Goal: Transaction & Acquisition: Purchase product/service

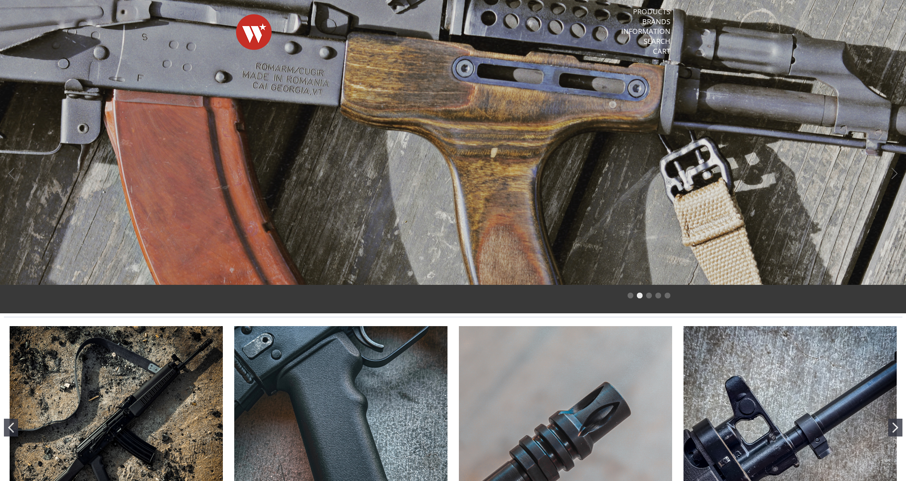
click at [650, 12] on link "Products" at bounding box center [651, 11] width 37 height 9
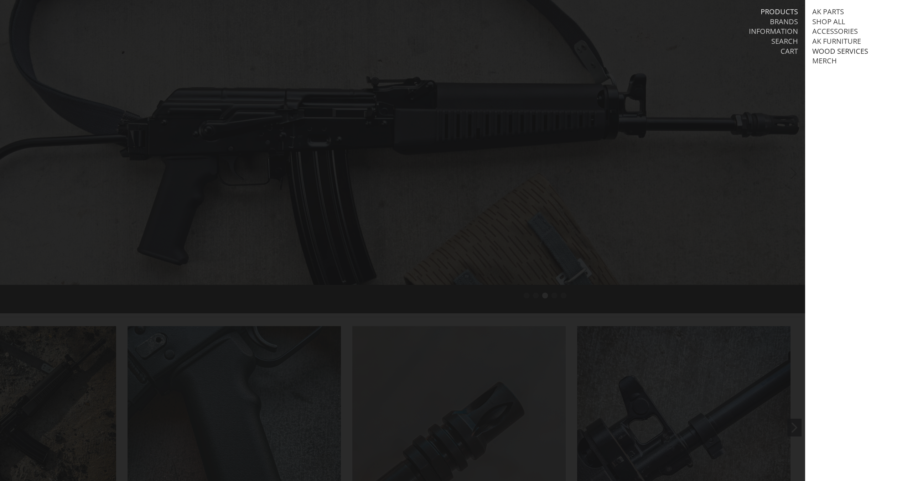
click at [839, 50] on link "Wood Services" at bounding box center [840, 51] width 56 height 9
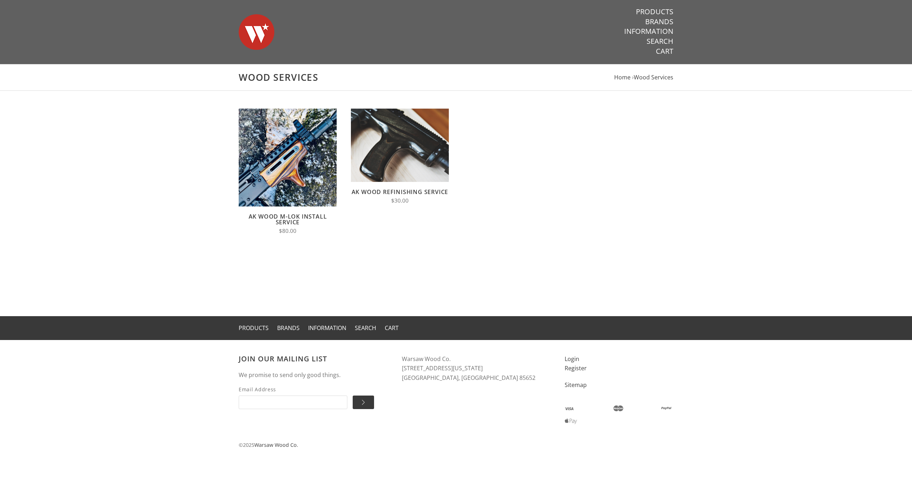
click at [287, 216] on link "AK Wood M-LOK Install Service" at bounding box center [288, 220] width 78 height 14
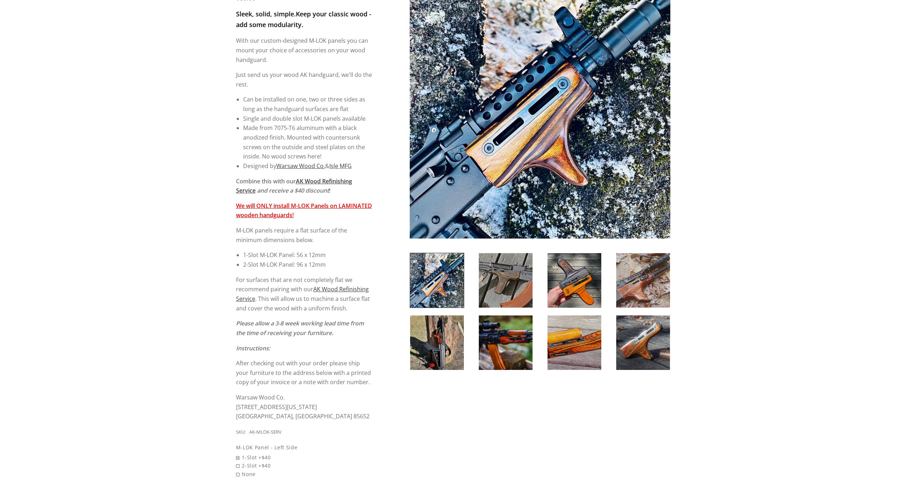
scroll to position [142, 0]
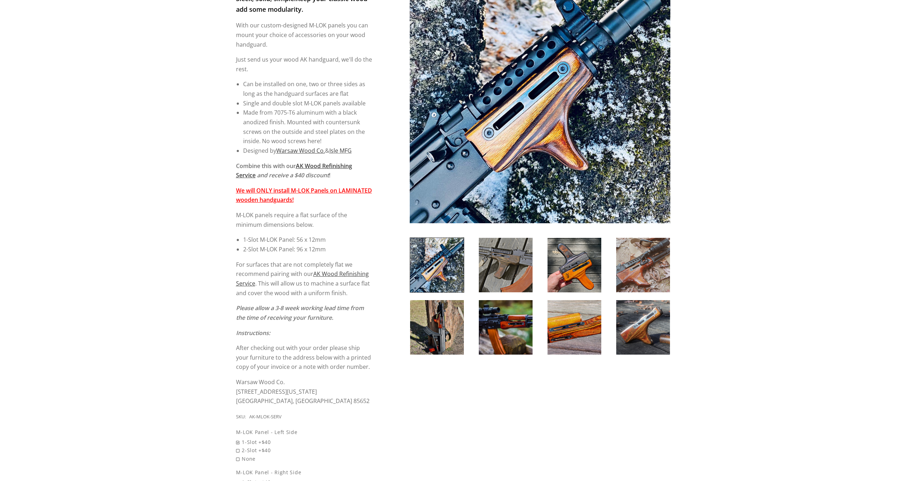
click at [577, 270] on img at bounding box center [575, 265] width 54 height 54
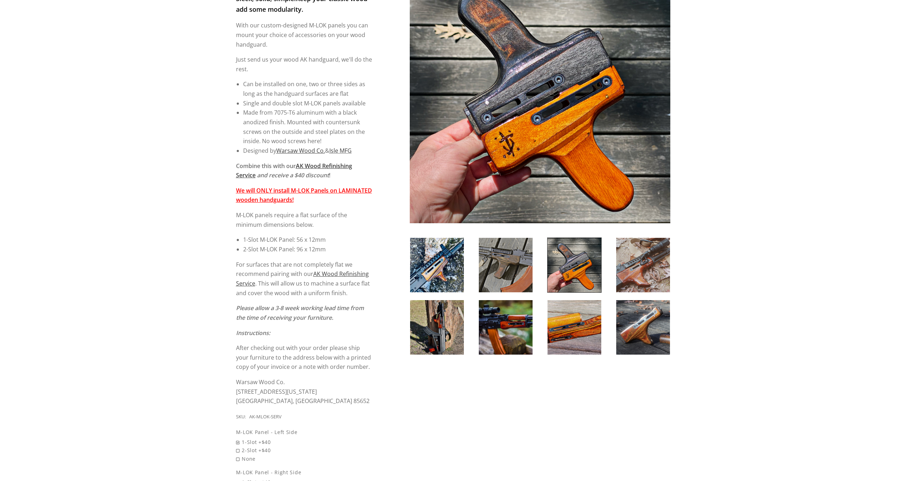
click at [635, 266] on img at bounding box center [643, 265] width 54 height 54
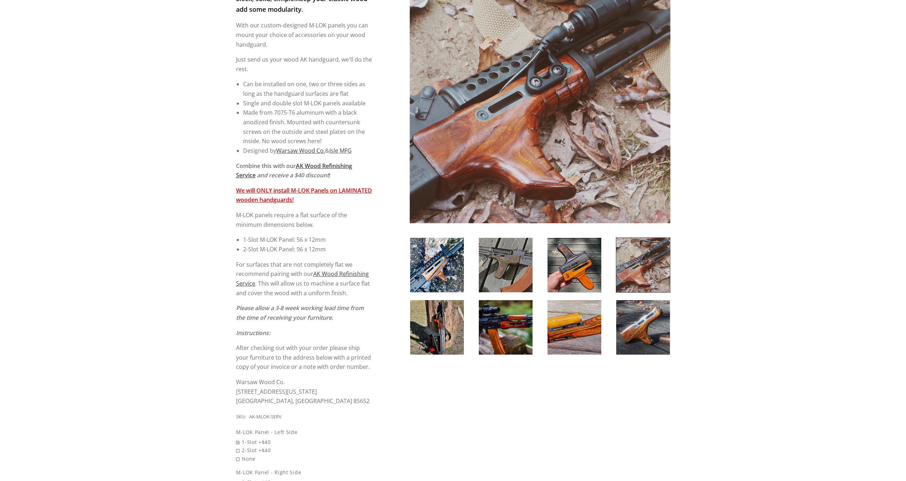
click at [509, 322] on img at bounding box center [506, 327] width 54 height 54
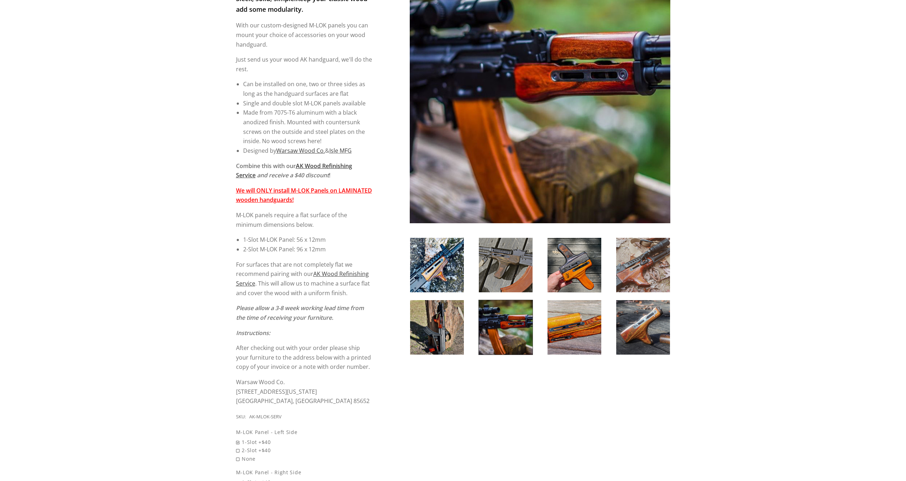
click at [574, 324] on img at bounding box center [575, 327] width 54 height 54
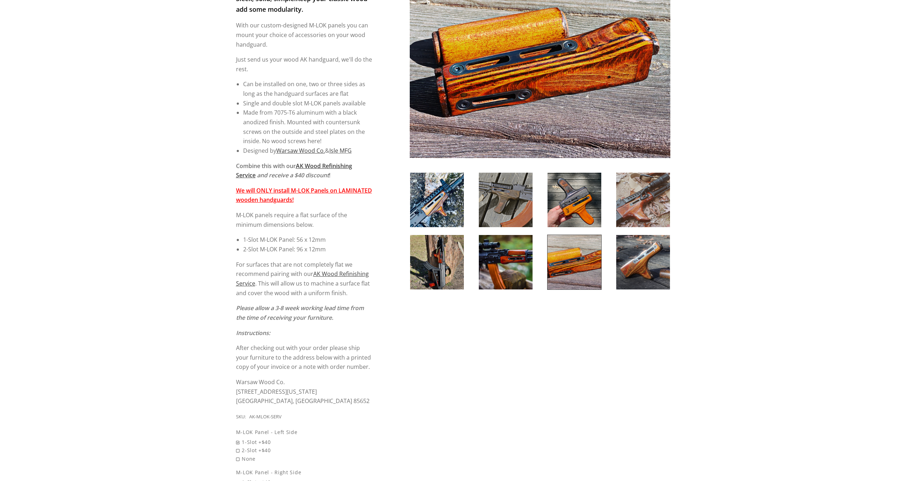
click at [636, 274] on img at bounding box center [643, 262] width 54 height 54
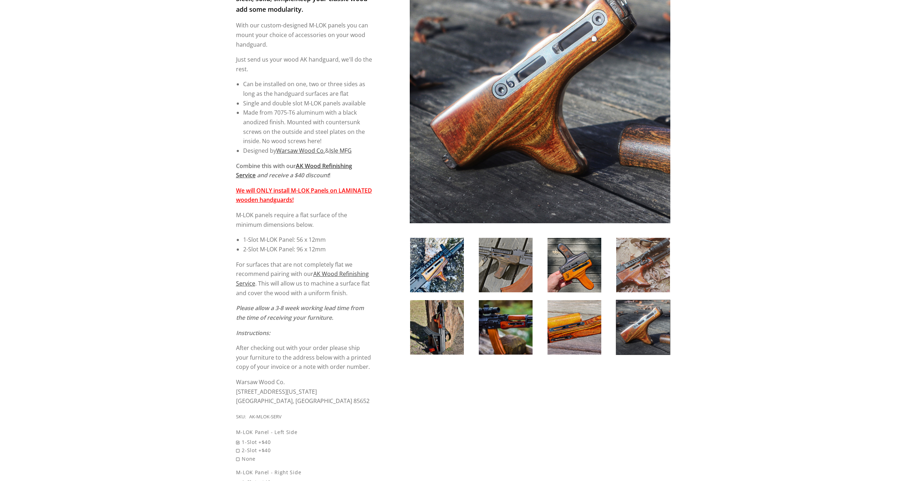
click at [432, 324] on img at bounding box center [437, 327] width 54 height 54
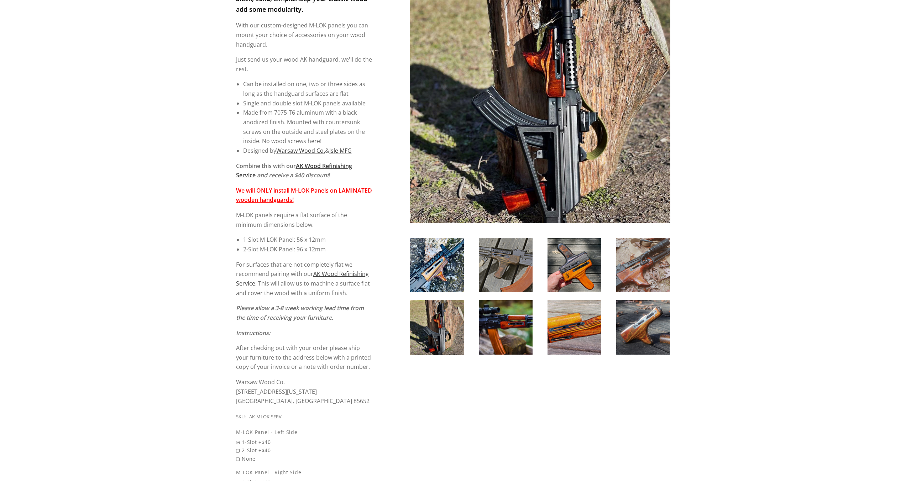
click at [442, 264] on img at bounding box center [437, 265] width 54 height 54
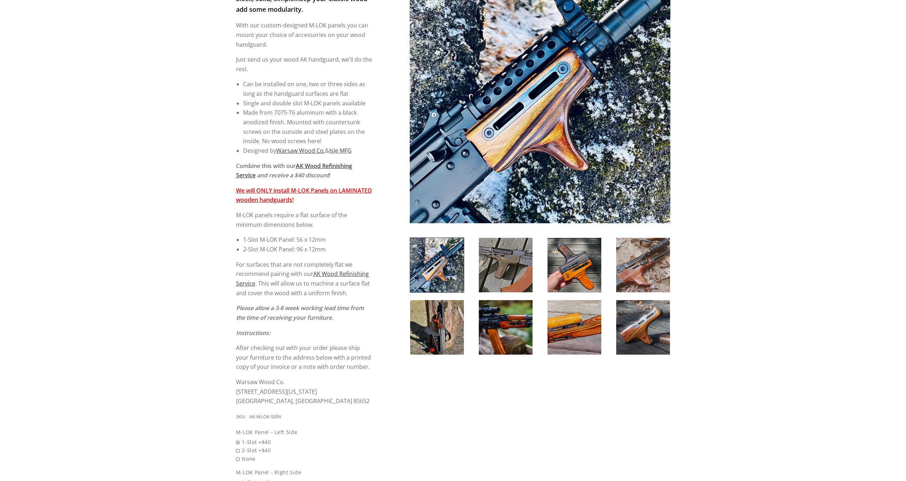
click at [489, 248] on img at bounding box center [506, 265] width 54 height 54
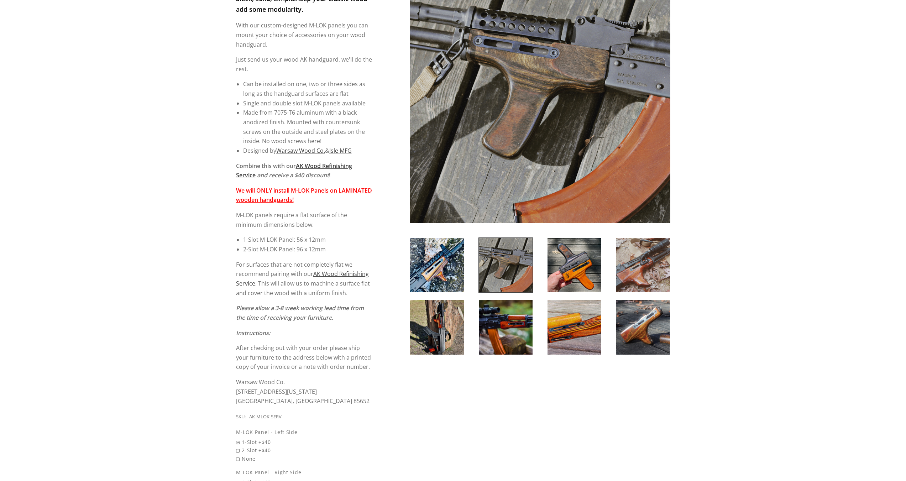
click at [538, 246] on div at bounding box center [506, 265] width 69 height 55
click at [565, 257] on img at bounding box center [575, 265] width 54 height 54
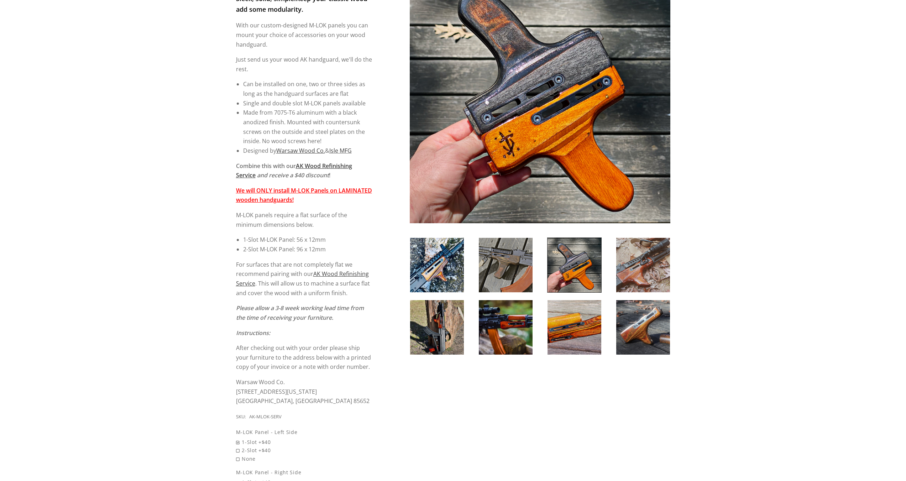
click at [623, 261] on img at bounding box center [643, 265] width 54 height 54
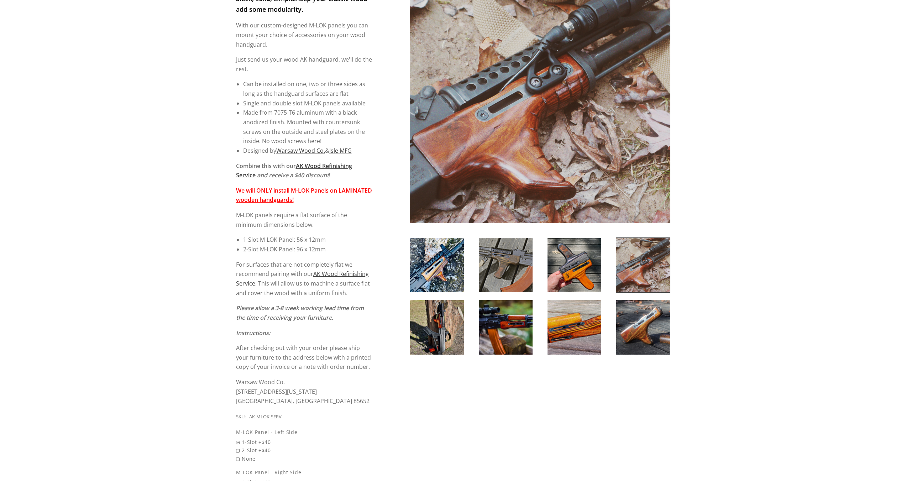
click at [432, 318] on img at bounding box center [437, 327] width 54 height 54
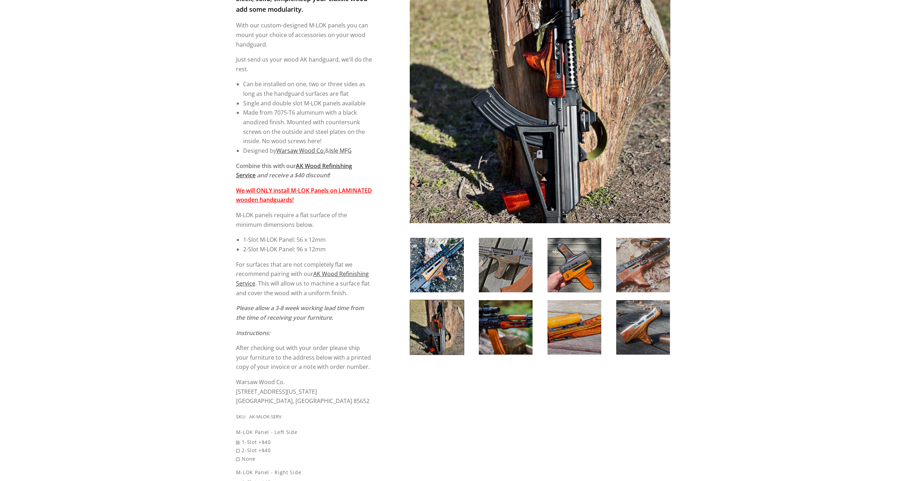
click at [628, 271] on img at bounding box center [643, 265] width 54 height 54
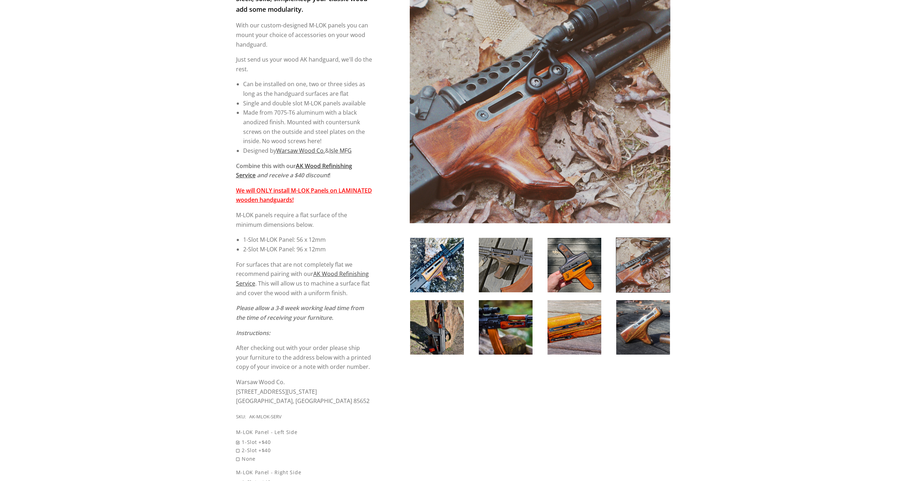
click at [430, 321] on img at bounding box center [437, 327] width 54 height 54
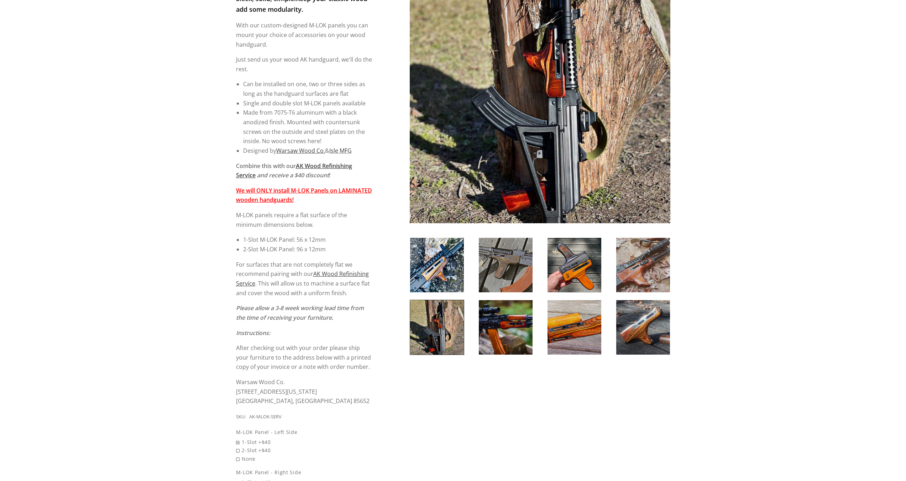
click at [506, 330] on img at bounding box center [506, 327] width 54 height 54
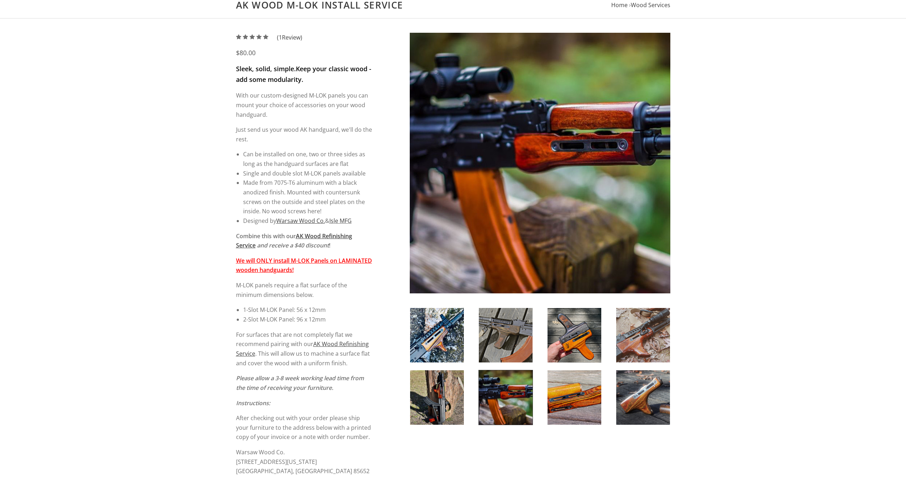
scroll to position [71, 0]
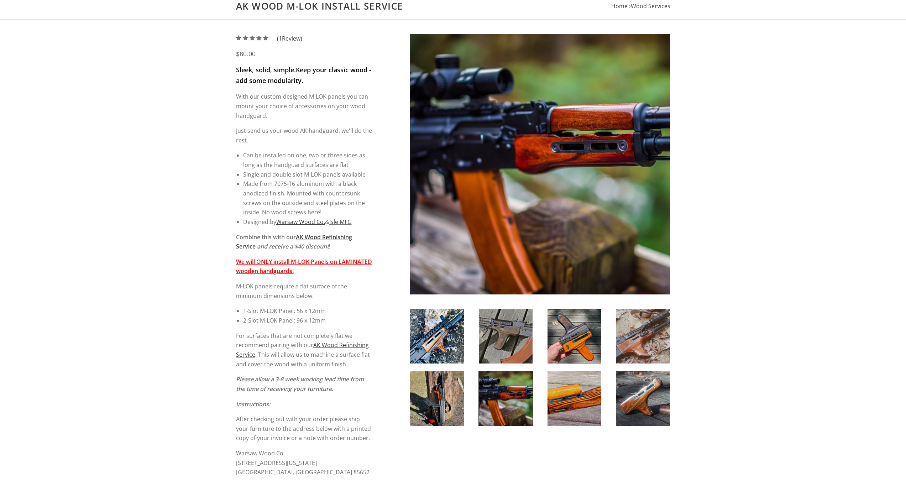
click at [581, 350] on img at bounding box center [575, 336] width 54 height 54
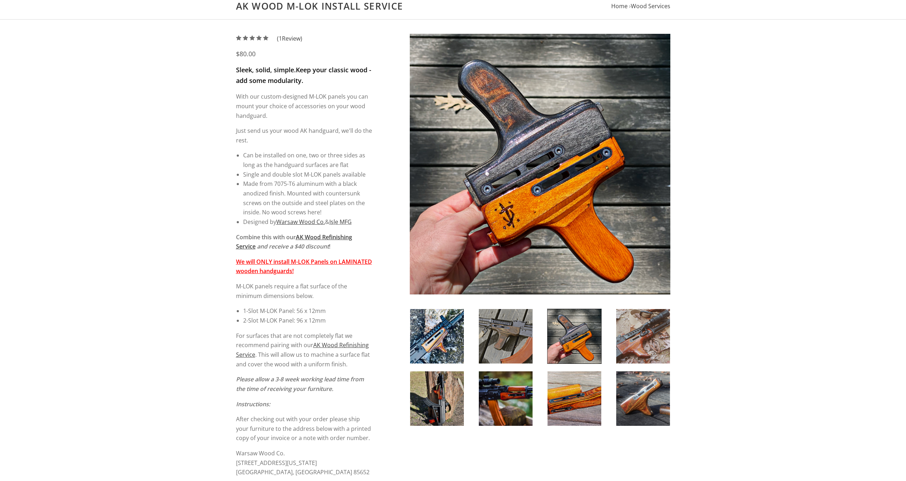
click at [493, 342] on img at bounding box center [506, 336] width 54 height 54
